Goal: Task Accomplishment & Management: Use online tool/utility

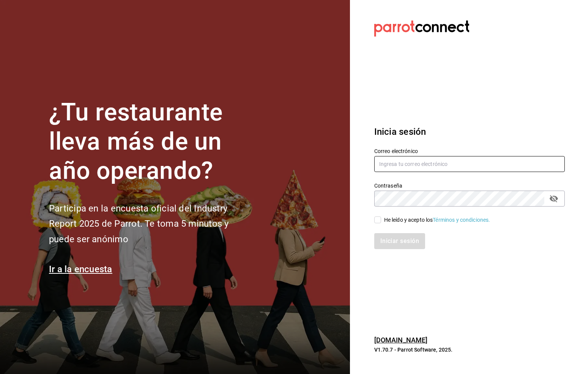
click at [385, 166] on input "text" at bounding box center [469, 164] width 191 height 16
drag, startPoint x: 387, startPoint y: 163, endPoint x: 379, endPoint y: 163, distance: 8.0
click at [379, 163] on input "SIX@" at bounding box center [469, 164] width 191 height 16
click at [410, 164] on input "six@" at bounding box center [469, 164] width 191 height 16
type input "[EMAIL_ADDRESS][DOMAIN_NAME]"
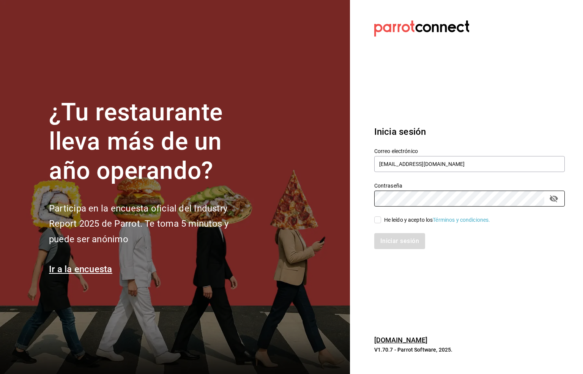
click at [376, 224] on div "Iniciar sesión" at bounding box center [465, 236] width 200 height 25
click at [377, 219] on input "He leído y acepto los Términos y condiciones." at bounding box center [377, 219] width 7 height 7
checkbox input "true"
click at [390, 242] on button "Iniciar sesión" at bounding box center [400, 241] width 52 height 16
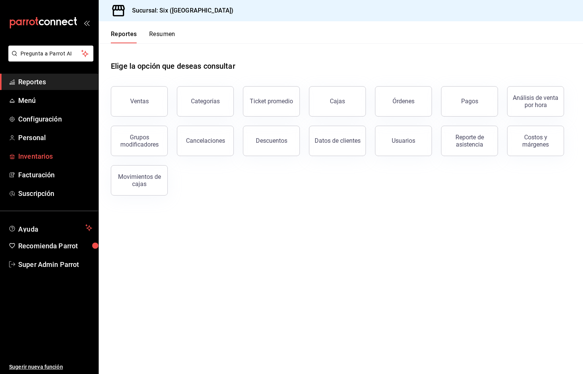
click at [26, 157] on span "Inventarios" at bounding box center [55, 156] width 74 height 10
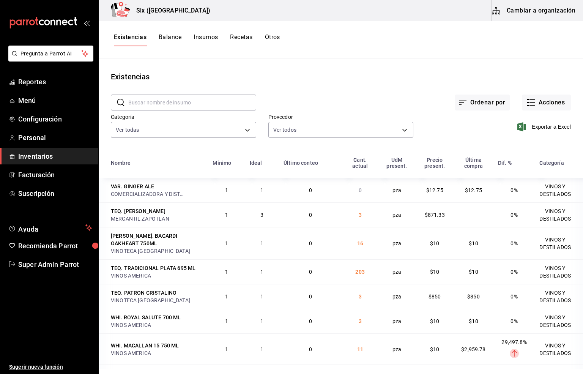
click at [528, 128] on span "Exportar a Excel" at bounding box center [545, 126] width 52 height 9
click at [52, 261] on span "Super Admin Parrot" at bounding box center [55, 264] width 74 height 10
